Goal: Download file/media

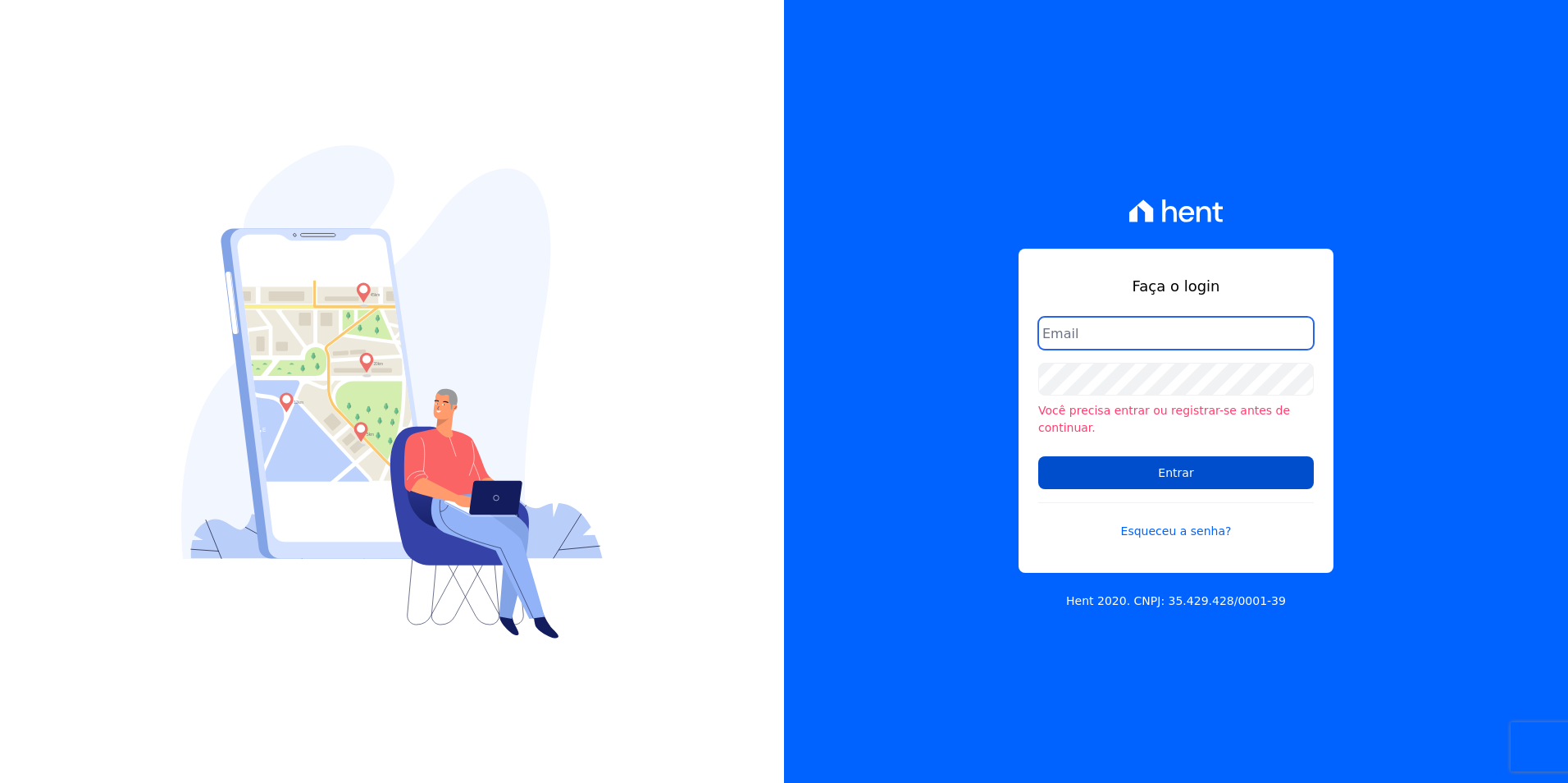
type input "[PERSON_NAME][EMAIL_ADDRESS][PERSON_NAME][DOMAIN_NAME]"
click at [1215, 477] on input "Entrar" at bounding box center [1175, 472] width 275 height 33
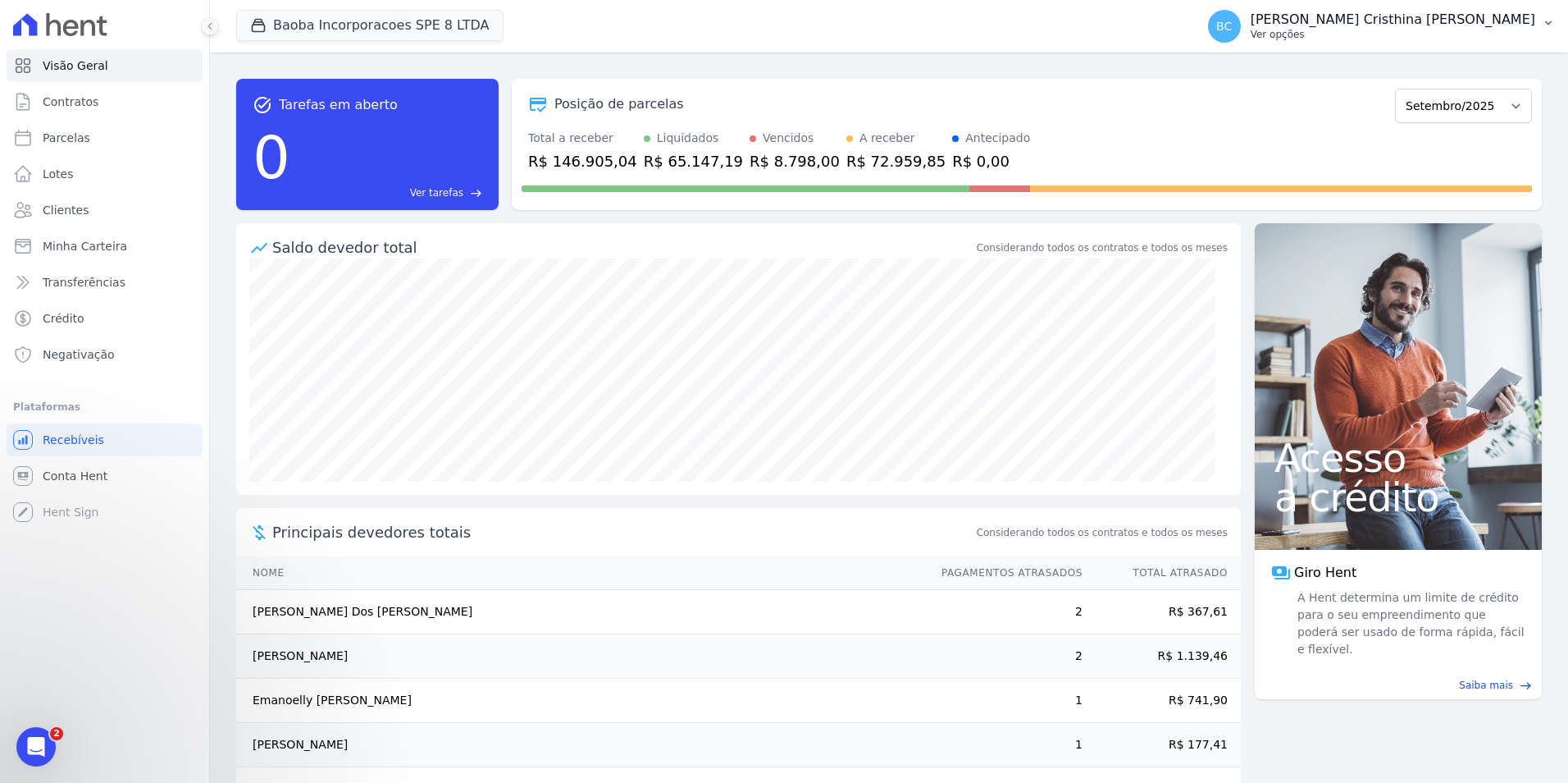
click at [1400, 38] on p "Ver opções" at bounding box center [1392, 34] width 284 height 14
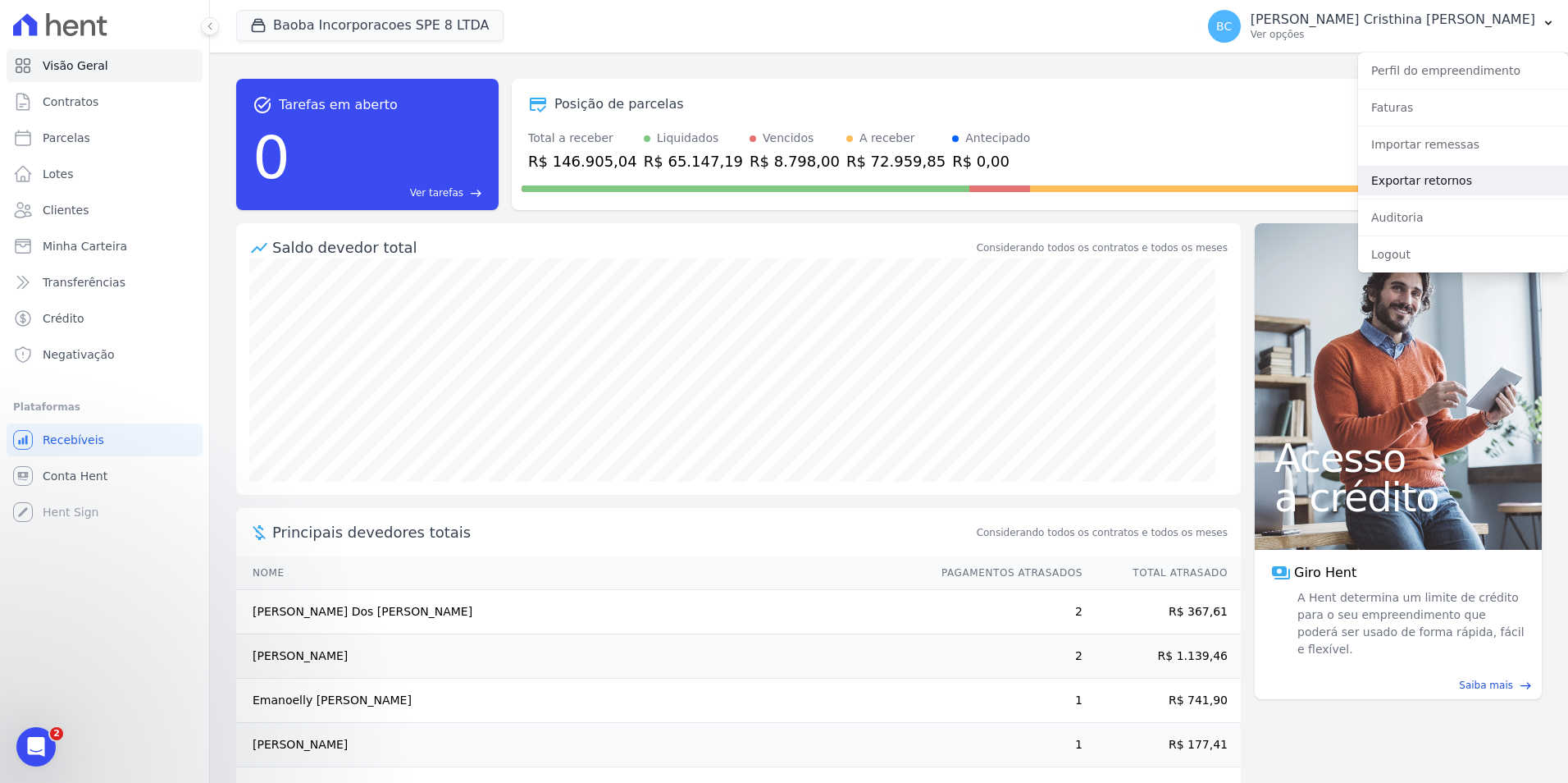
click at [1391, 183] on link "Exportar retornos" at bounding box center [1463, 181] width 210 height 30
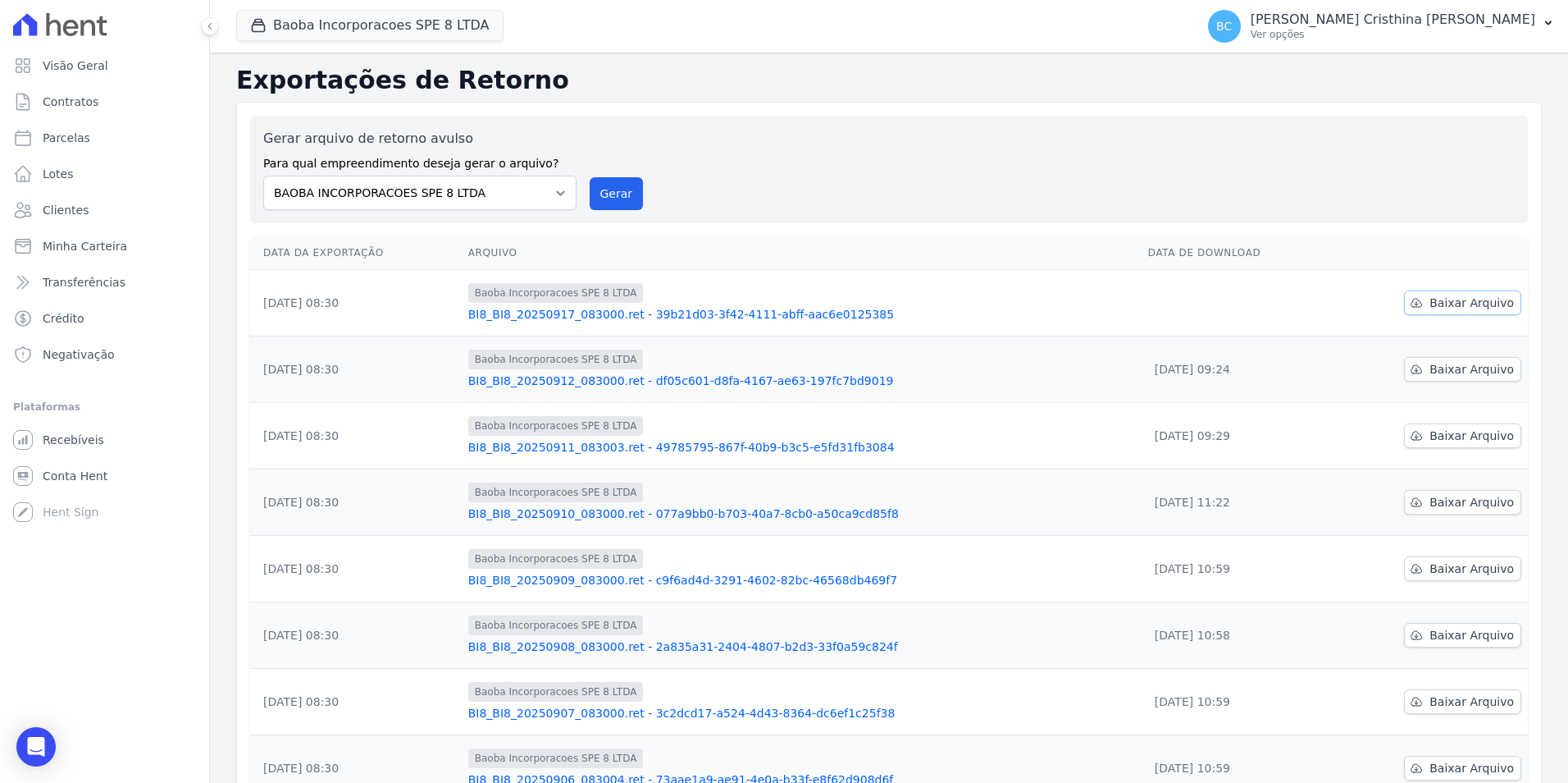
click at [1430, 294] on span "Baixar Arquivo" at bounding box center [1472, 303] width 85 height 16
